Goal: Task Accomplishment & Management: Use online tool/utility

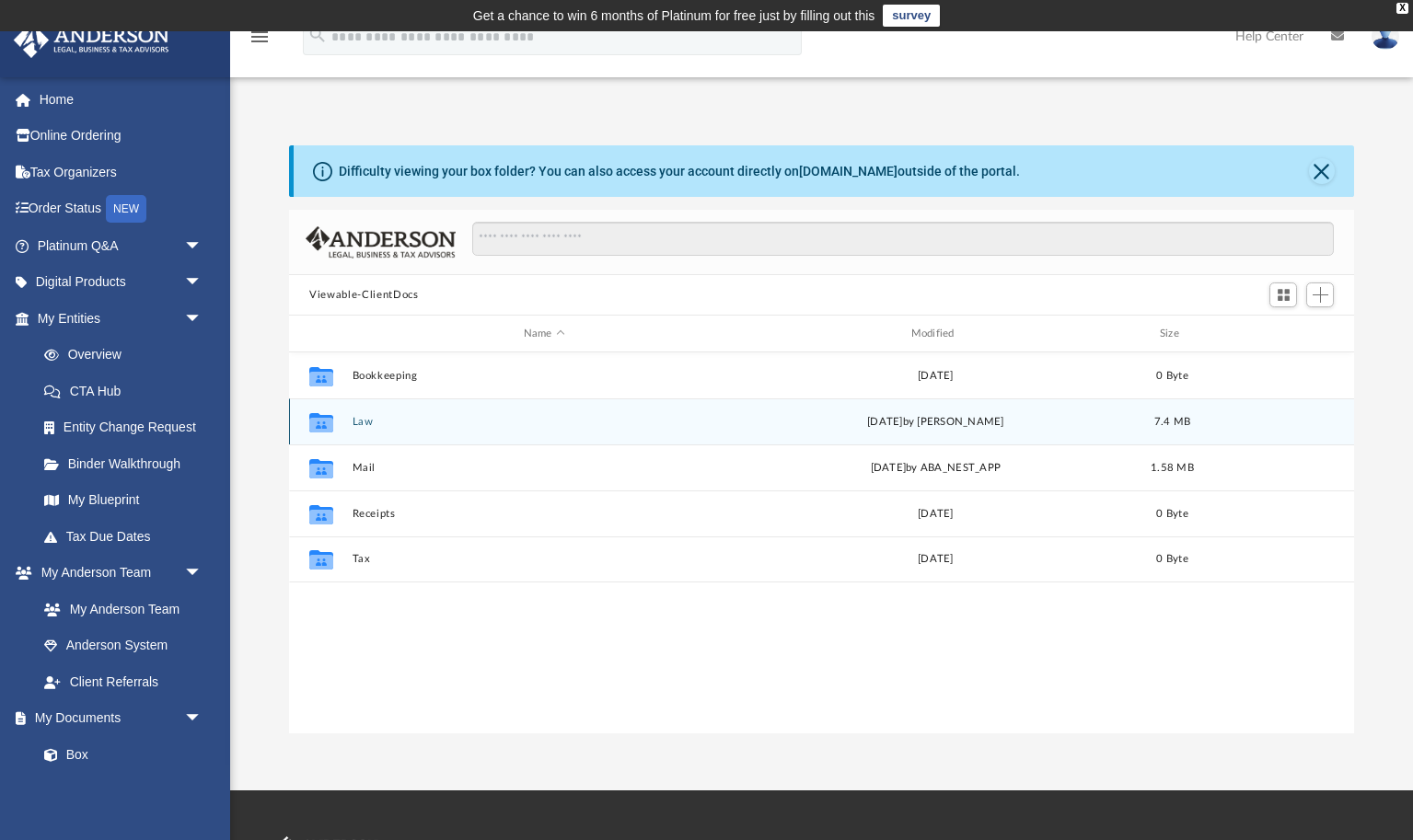
scroll to position [418, 1064]
click at [350, 417] on div "Collaborated Folder Law [DATE] by [PERSON_NAME] 7.4 MB" at bounding box center [821, 421] width 1065 height 46
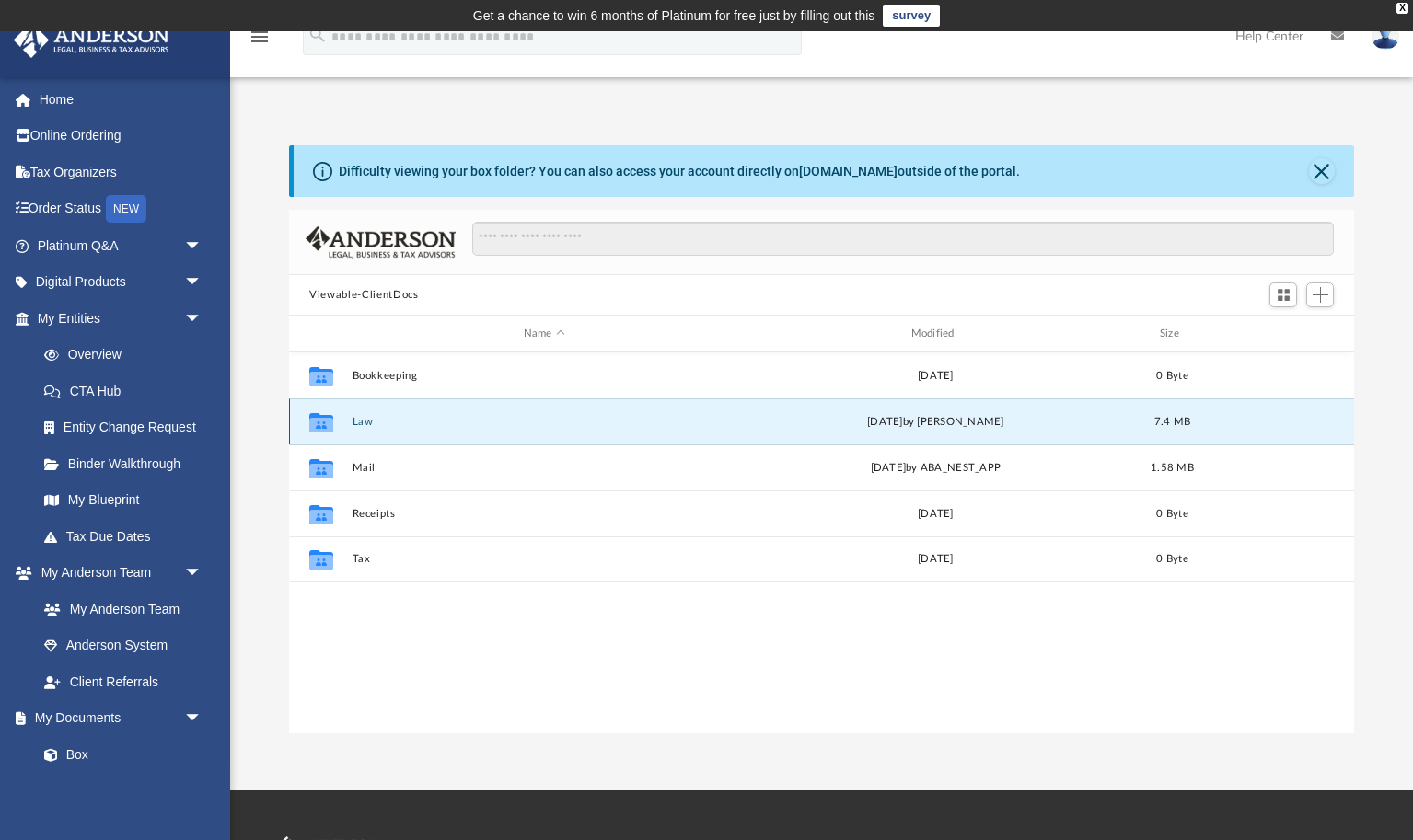
click at [356, 424] on button "Law" at bounding box center [544, 422] width 384 height 12
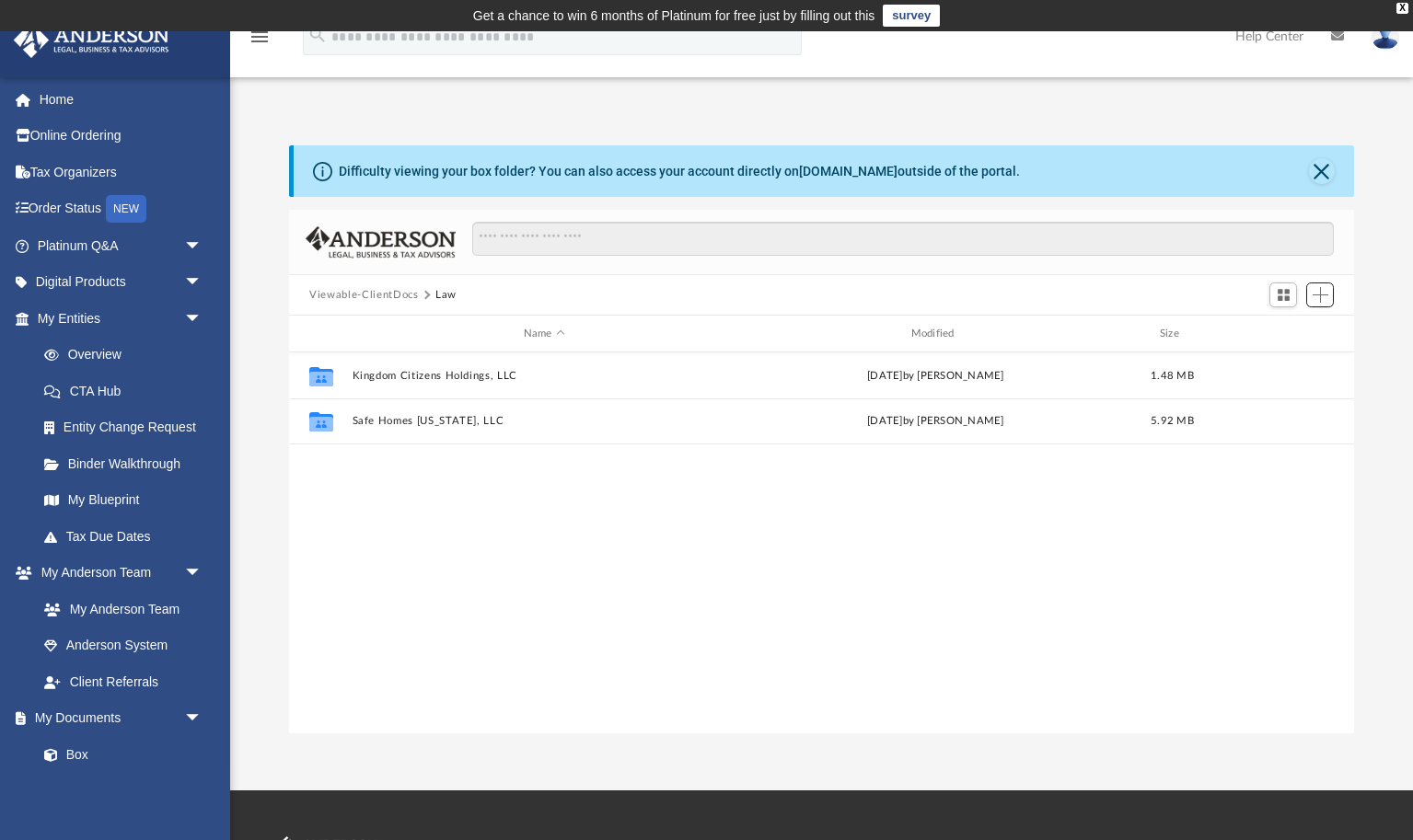
drag, startPoint x: 1324, startPoint y: 295, endPoint x: 850, endPoint y: 565, distance: 545.5
click at [1324, 295] on span "Add" at bounding box center [1320, 295] width 16 height 16
click at [1331, 298] on button "Add" at bounding box center [1321, 296] width 28 height 26
click at [1325, 301] on span "Add" at bounding box center [1320, 295] width 16 height 16
click at [1293, 356] on li "New Folder" at bounding box center [1294, 360] width 59 height 20
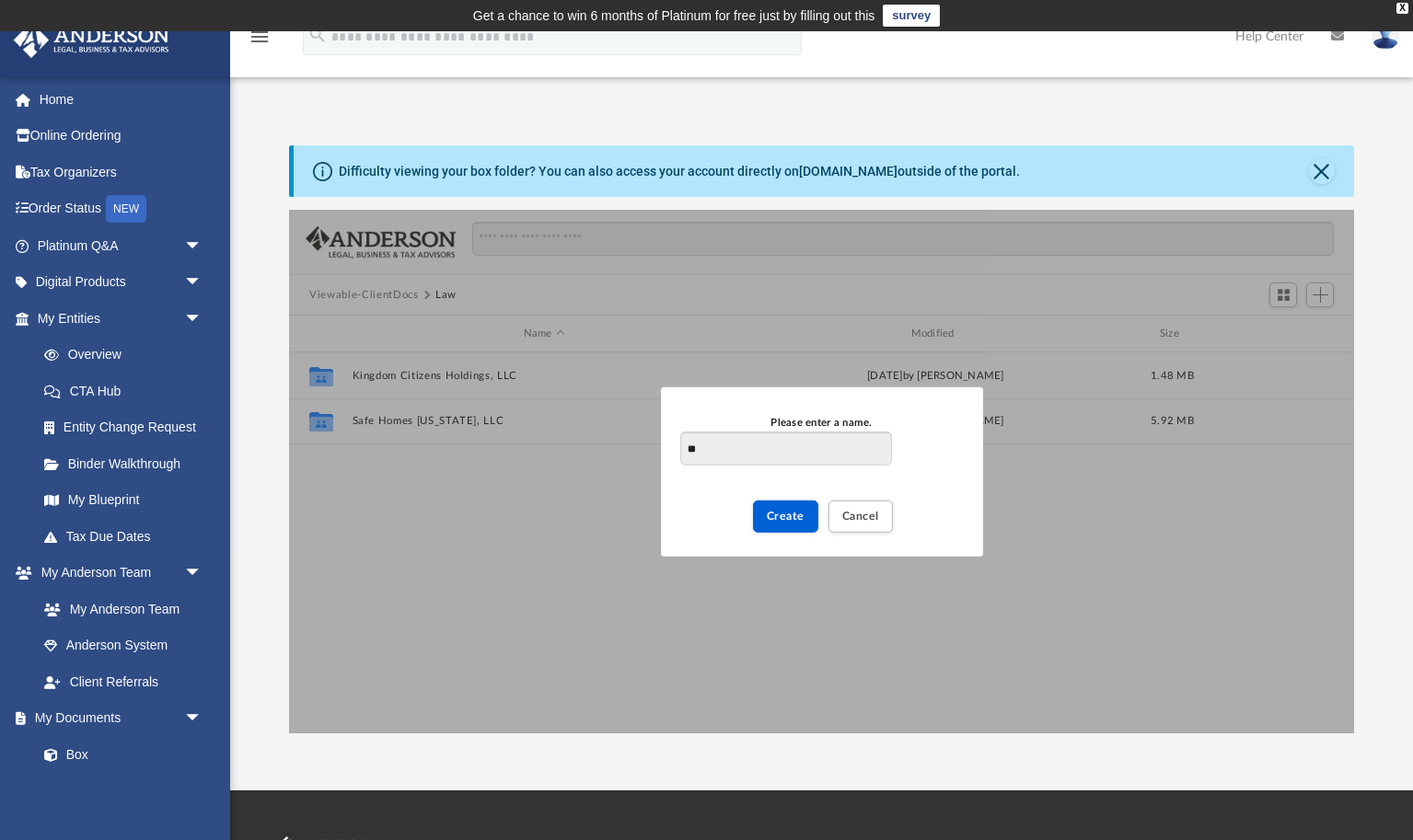
type input "*"
type input "**********"
click at [762, 524] on button "Create" at bounding box center [786, 516] width 65 height 33
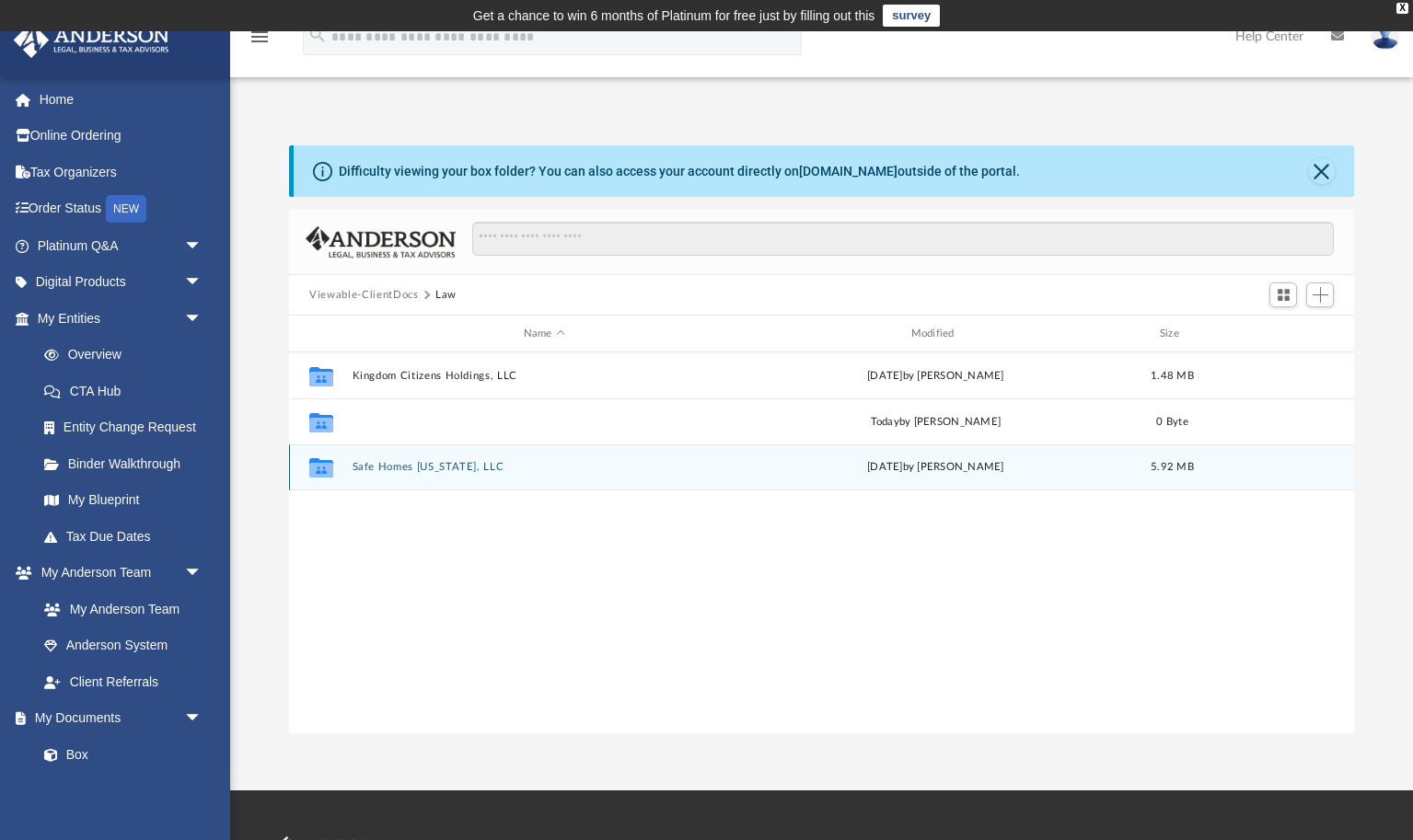
drag, startPoint x: 429, startPoint y: 423, endPoint x: 323, endPoint y: 484, distance: 122.3
click at [429, 423] on button "Land Trust for Personal Home" at bounding box center [544, 422] width 384 height 12
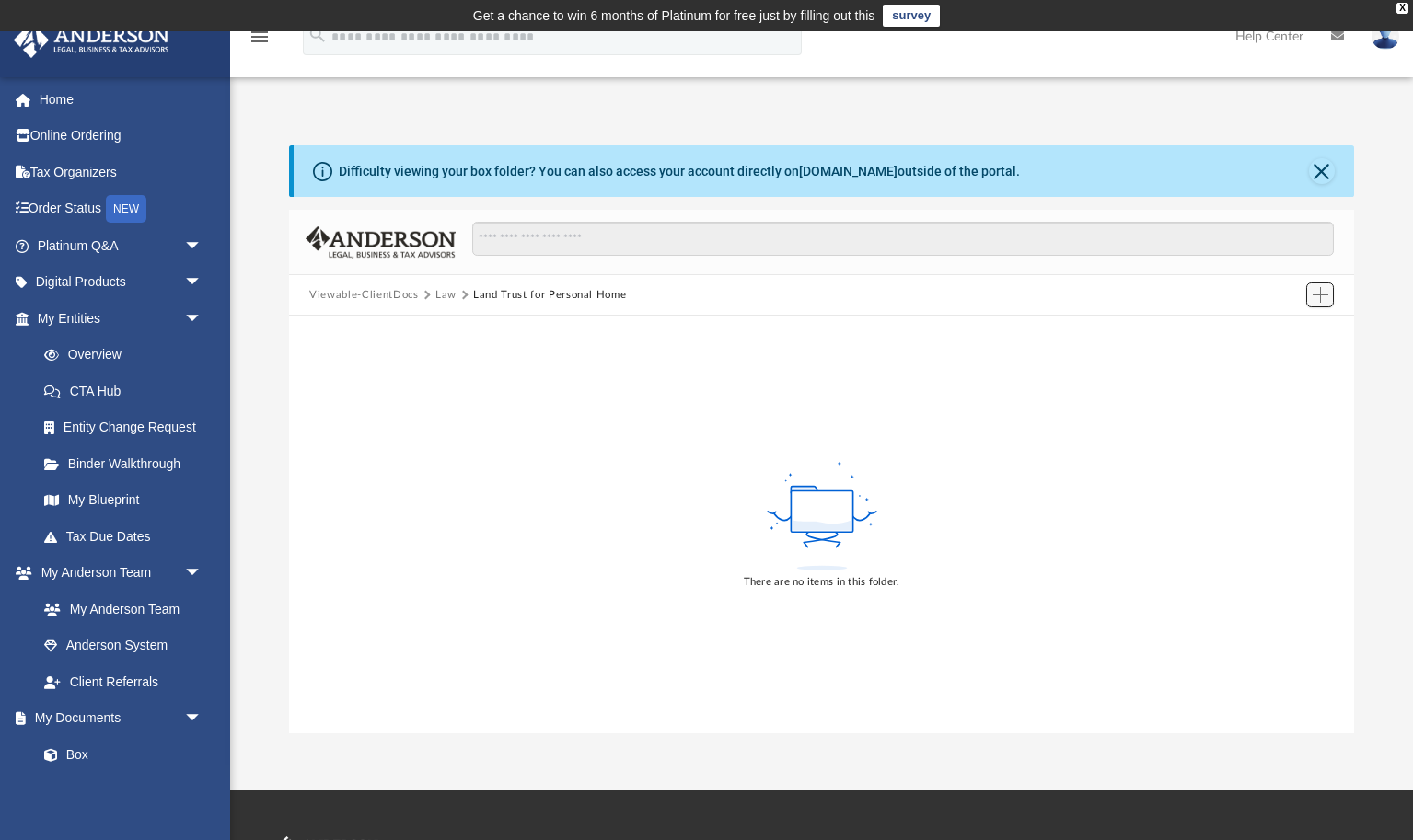
click at [1324, 286] on button "Add" at bounding box center [1321, 296] width 28 height 26
click at [1288, 326] on li "Upload" at bounding box center [1294, 330] width 59 height 20
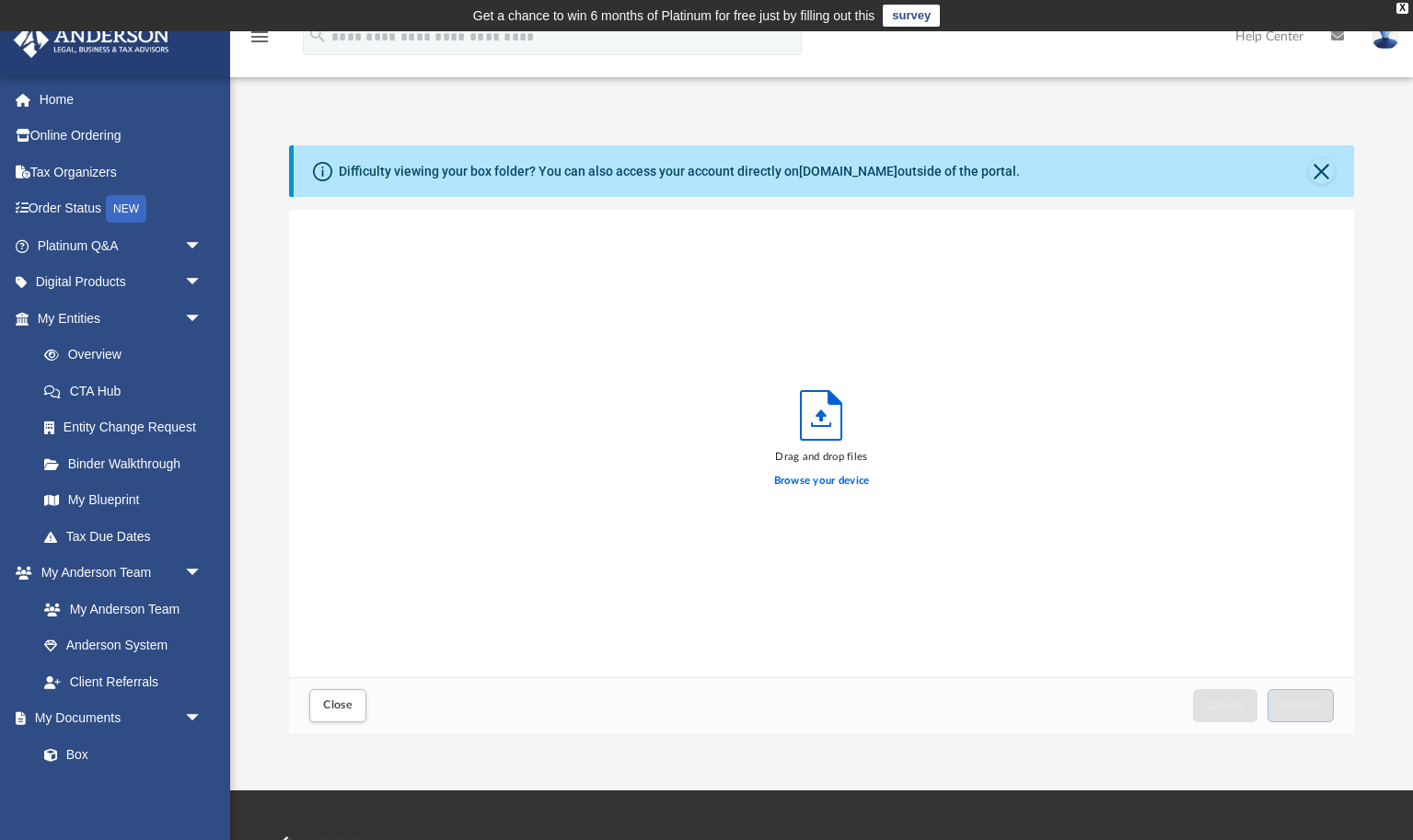
scroll to position [467, 1064]
click at [796, 484] on label "Browse your device" at bounding box center [821, 482] width 96 height 17
click at [0, 0] on input "Browse your device" at bounding box center [0, 0] width 0 height 0
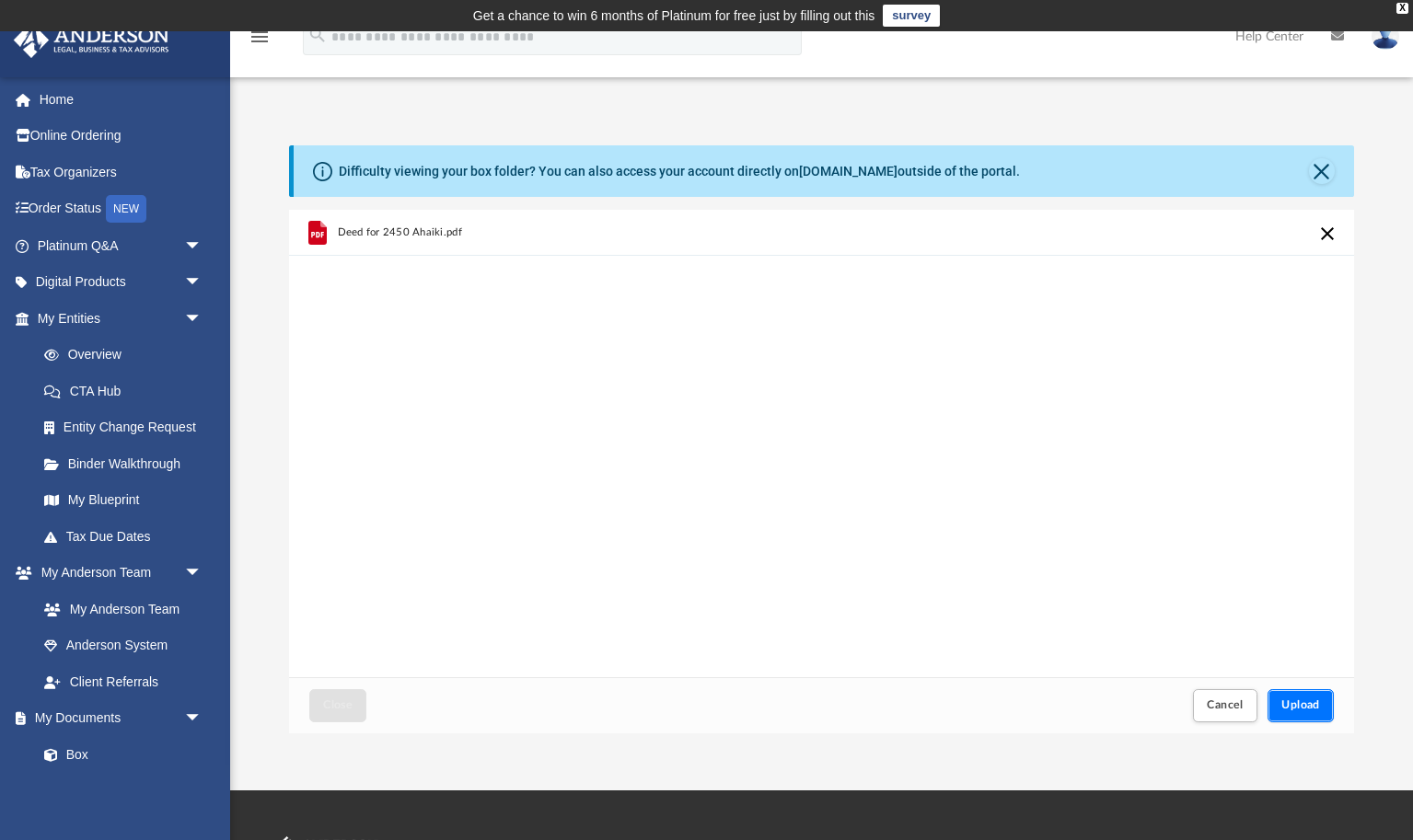
click at [1287, 693] on button "Upload" at bounding box center [1300, 706] width 66 height 33
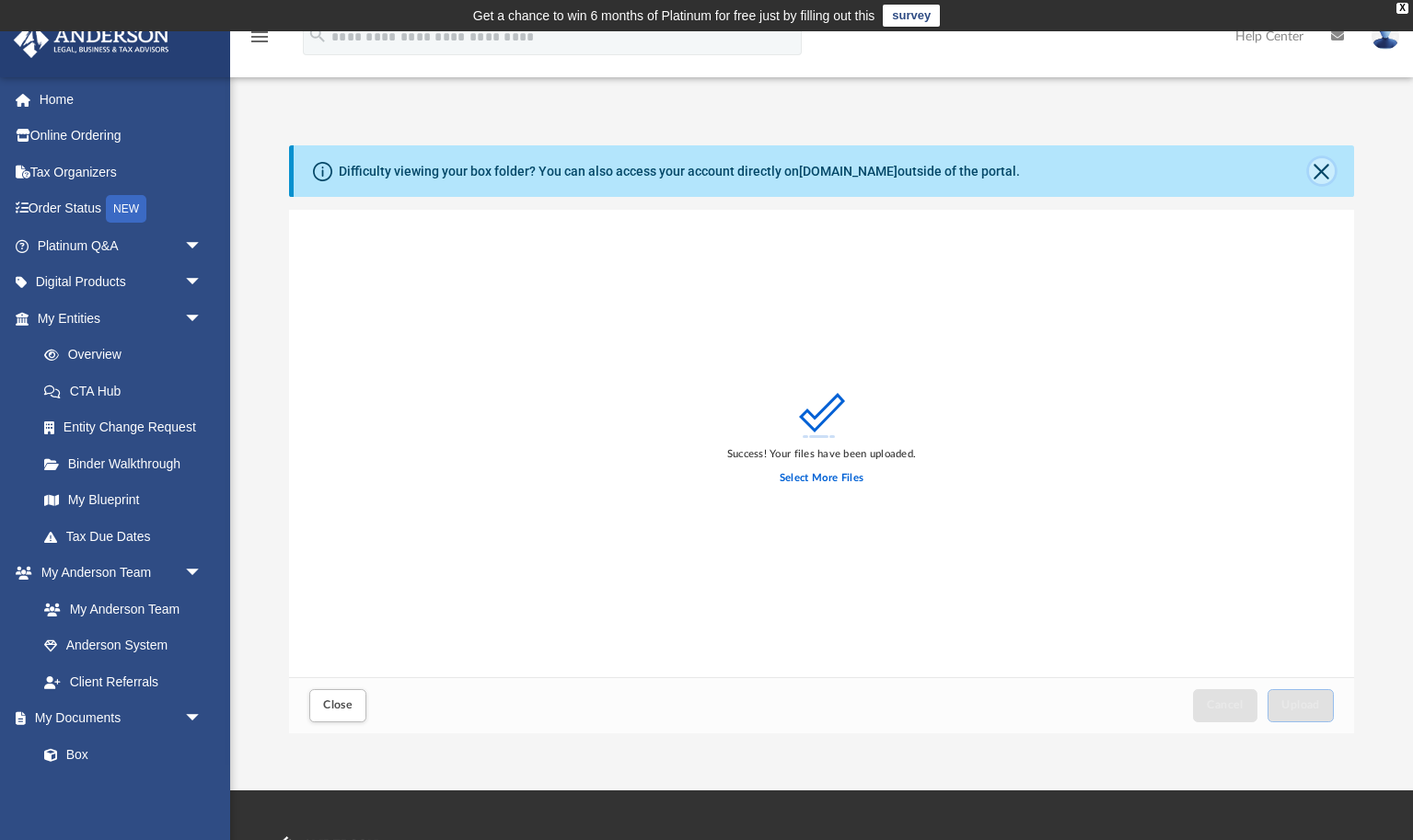
drag, startPoint x: 1323, startPoint y: 168, endPoint x: 871, endPoint y: 429, distance: 521.9
click at [1323, 168] on button "Close" at bounding box center [1322, 172] width 26 height 26
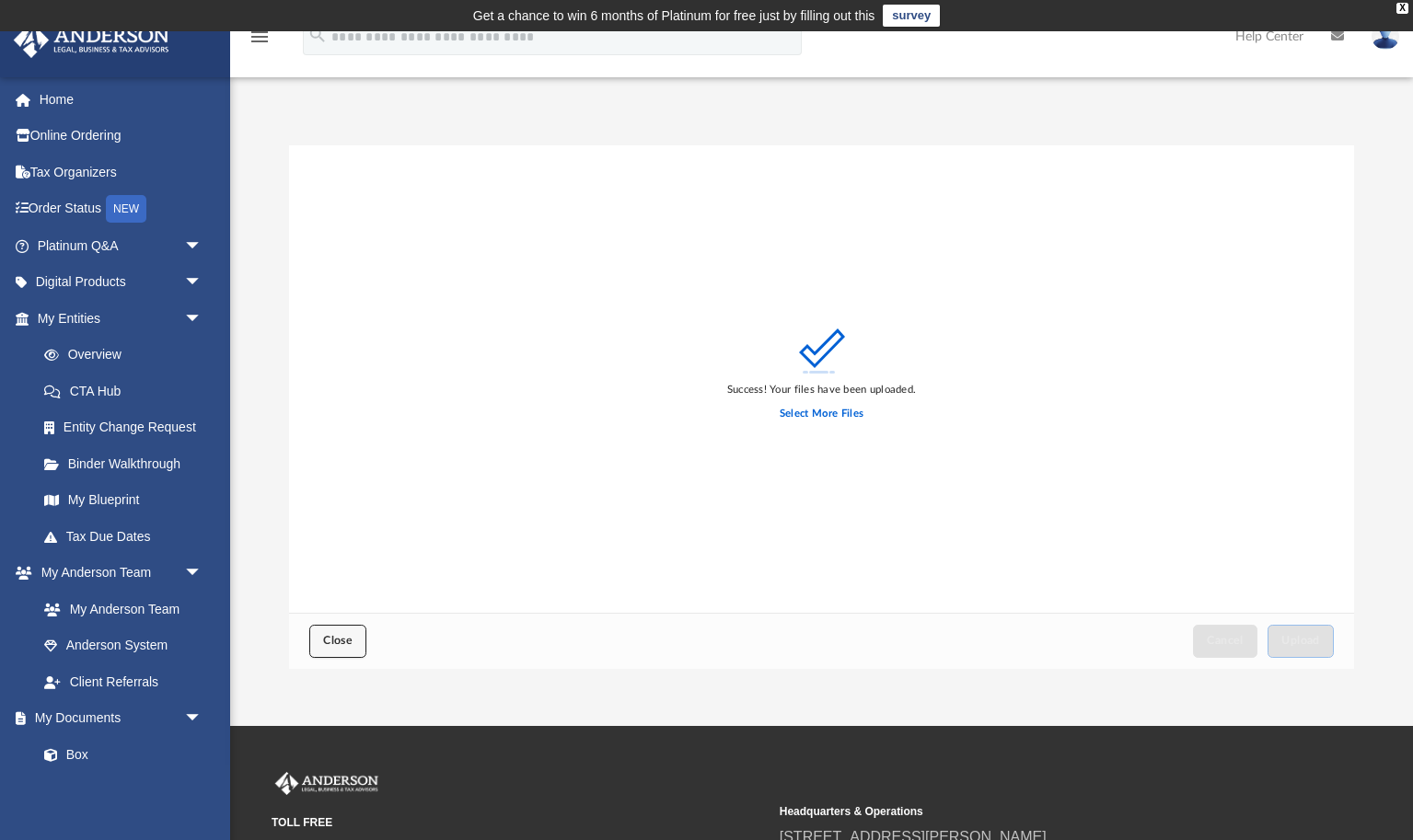
click at [351, 640] on span "Close" at bounding box center [338, 641] width 30 height 11
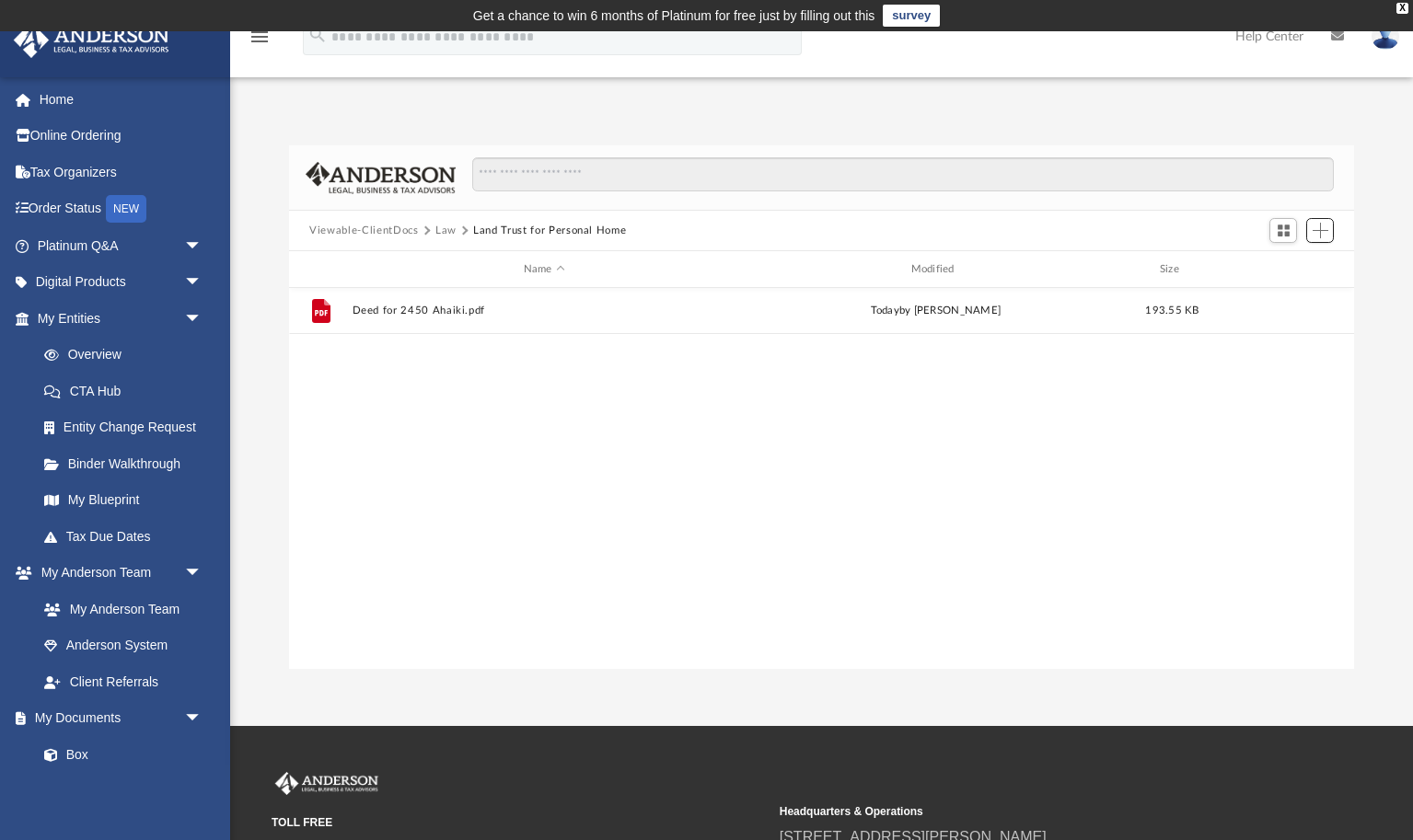
scroll to position [418, 1064]
